Goal: Transaction & Acquisition: Download file/media

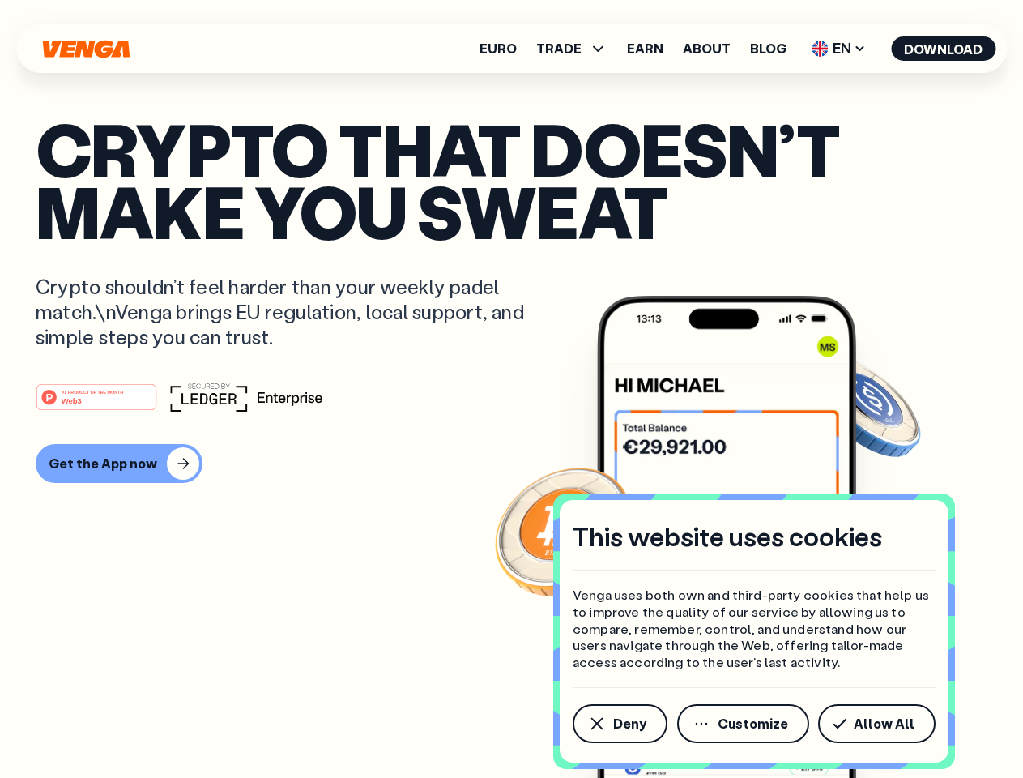
click at [511, 389] on div "#1 PRODUCT OF THE MONTH Web3" at bounding box center [512, 396] width 952 height 29
click at [619, 724] on span "Deny" at bounding box center [629, 723] width 33 height 13
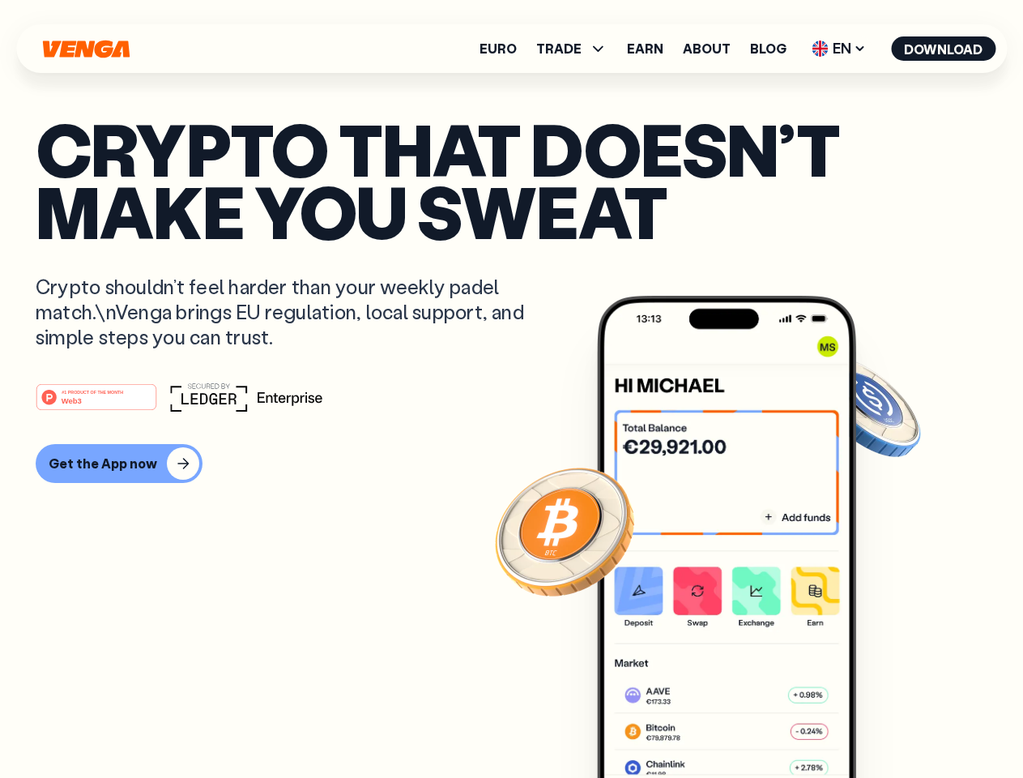
click at [745, 724] on img at bounding box center [726, 567] width 259 height 543
click at [880, 724] on article "Crypto that doesn’t make you sweat Crypto shouldn’t feel harder than your weekl…" at bounding box center [512, 421] width 952 height 608
click at [577, 49] on span "TRADE" at bounding box center [558, 48] width 45 height 13
click at [839, 49] on span "EN" at bounding box center [839, 49] width 66 height 26
click at [944, 49] on button "Download" at bounding box center [943, 48] width 105 height 24
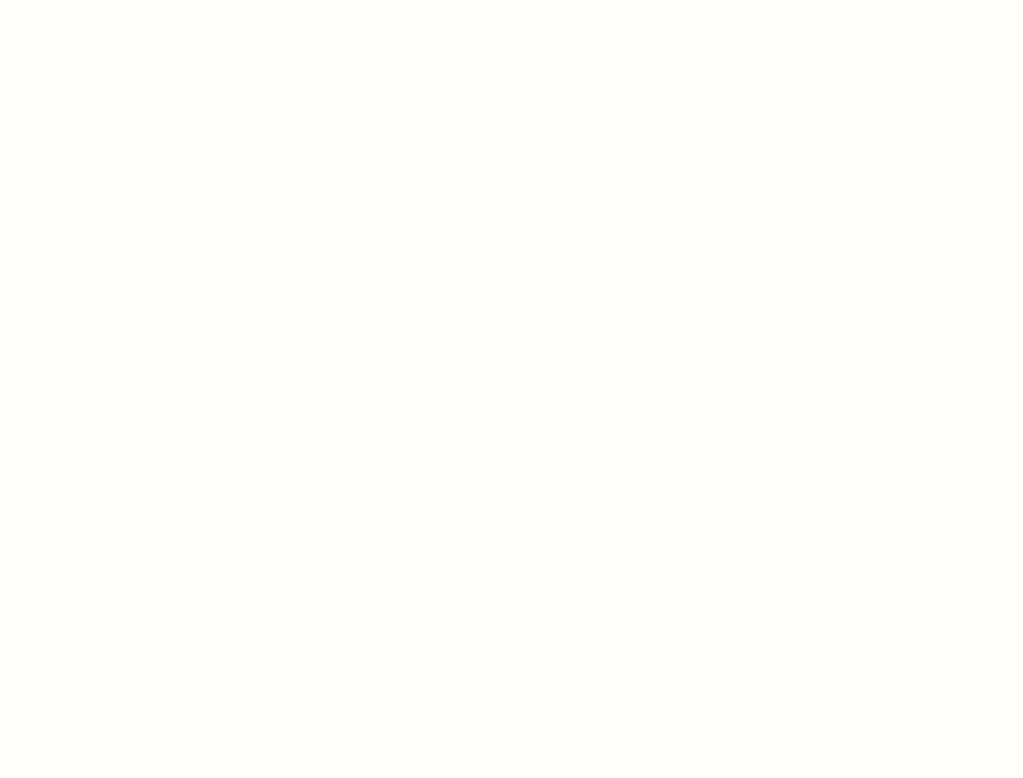
click at [511, 0] on html "This website uses cookies Venga uses both own and third-party cookies that help…" at bounding box center [511, 0] width 1023 height 0
click at [117, 0] on html "This website uses cookies Venga uses both own and third-party cookies that help…" at bounding box center [511, 0] width 1023 height 0
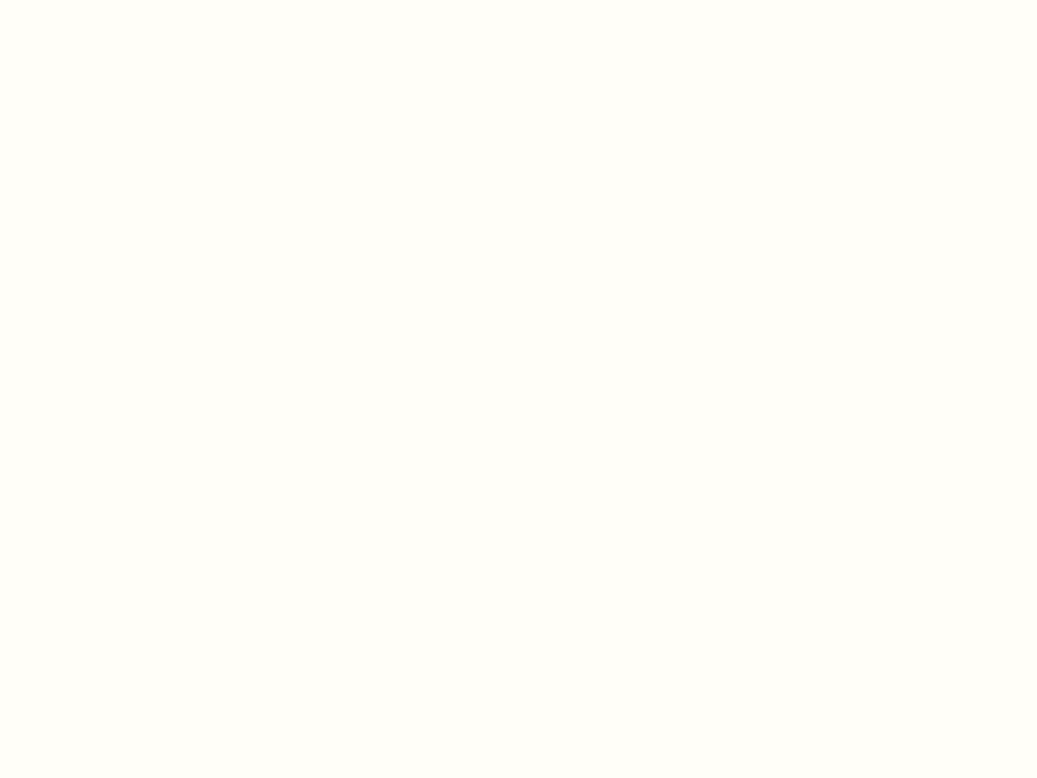
click at [99, 0] on html "This website uses cookies Venga uses both own and third-party cookies that help…" at bounding box center [518, 0] width 1037 height 0
